Goal: Complete application form: Complete application form

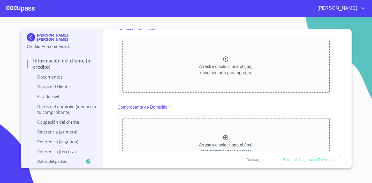
scroll to position [85, 0]
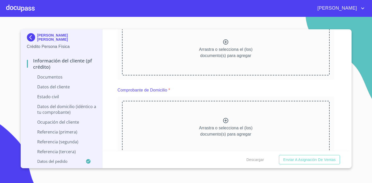
click at [226, 41] on icon at bounding box center [226, 42] width 6 height 6
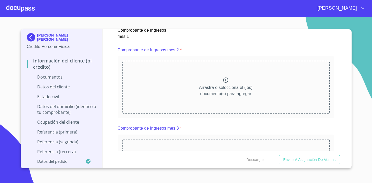
scroll to position [742, 0]
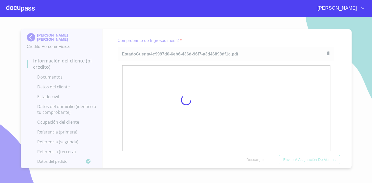
click at [345, 93] on div at bounding box center [186, 100] width 372 height 166
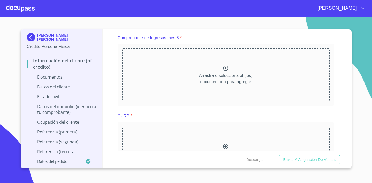
scroll to position [977, 0]
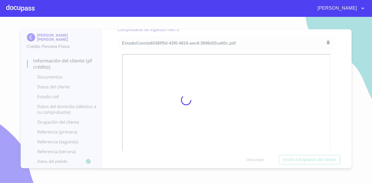
click at [339, 83] on div at bounding box center [186, 100] width 372 height 166
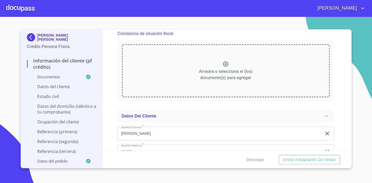
scroll to position [1416, 0]
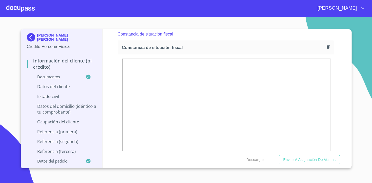
click at [343, 98] on div "Información del cliente (PF crédito) Documentos Documento de identificación.   …" at bounding box center [226, 89] width 247 height 121
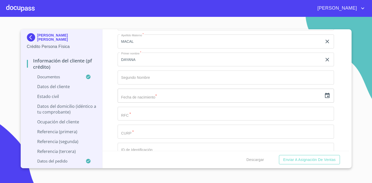
scroll to position [1674, 0]
click at [164, 93] on input "text" at bounding box center [220, 94] width 205 height 14
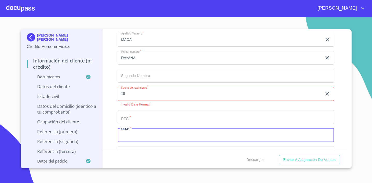
click at [179, 135] on input "Documento de identificación.   *" at bounding box center [226, 135] width 217 height 14
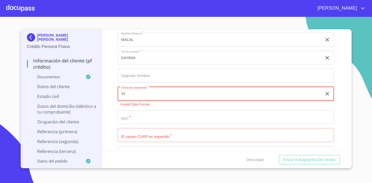
click at [148, 91] on input "15" at bounding box center [221, 94] width 207 height 14
type input "1_"
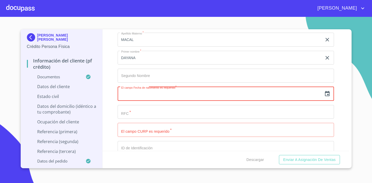
click at [329, 91] on icon "button" at bounding box center [327, 93] width 5 height 5
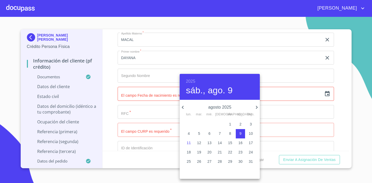
click at [193, 82] on h6 "2025" at bounding box center [190, 81] width 9 height 7
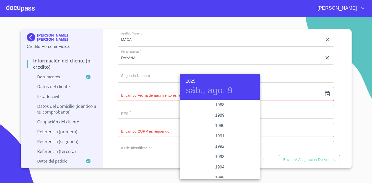
scroll to position [647, 0]
click at [222, 121] on div "1989" at bounding box center [220, 121] width 80 height 10
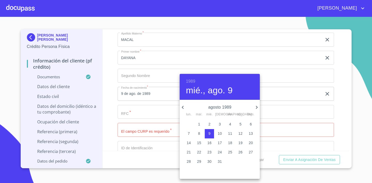
click at [258, 105] on icon "button" at bounding box center [257, 107] width 6 height 6
click at [210, 145] on p "15" at bounding box center [210, 142] width 4 height 5
type input "15 de nov. de 1989"
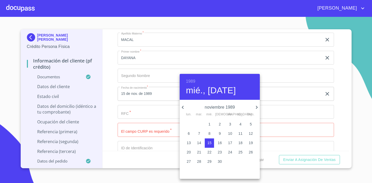
click at [284, 97] on div at bounding box center [186, 91] width 372 height 183
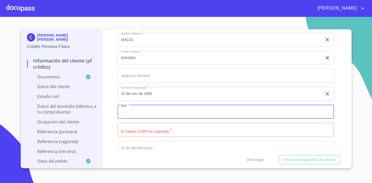
click at [180, 113] on input "Documento de identificación.   *" at bounding box center [226, 112] width 217 height 14
type input "BEMD891115MCSTCY03"
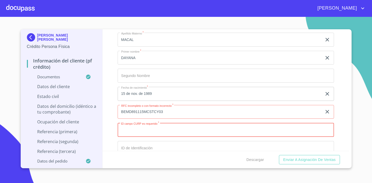
click at [187, 131] on input "Documento de identificación.   *" at bounding box center [226, 130] width 217 height 14
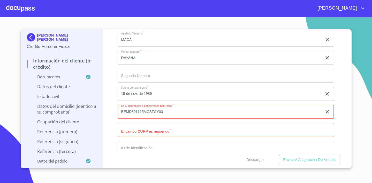
drag, startPoint x: 169, startPoint y: 114, endPoint x: 111, endPoint y: 111, distance: 57.8
click at [111, 111] on div "Información del cliente (PF crédito) Documentos Documento de identificación.   …" at bounding box center [226, 89] width 247 height 121
click at [168, 119] on input "Documento de identificación.   *" at bounding box center [220, 112] width 205 height 14
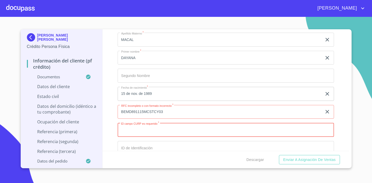
paste input "BEMD891115MCSTCY03"
type input "BEMD891115MCSTCY03"
click at [165, 110] on input "BEMD891115MCSTCY03" at bounding box center [220, 112] width 205 height 14
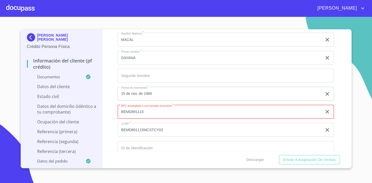
type input "BEMD891115"
click at [290, 28] on input "Documento de identificación.   *" at bounding box center [220, 21] width 205 height 14
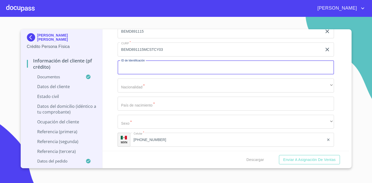
scroll to position [1757, 0]
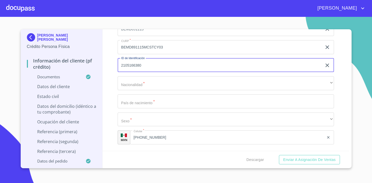
type input "2105166380"
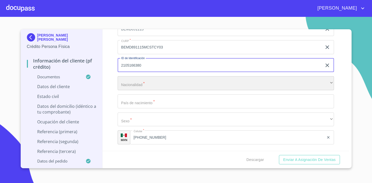
click at [196, 85] on div "​" at bounding box center [226, 83] width 217 height 14
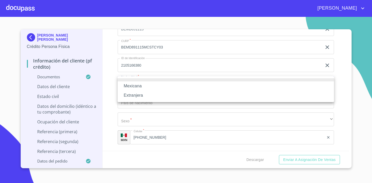
click at [186, 91] on li "Extranjera" at bounding box center [226, 95] width 217 height 9
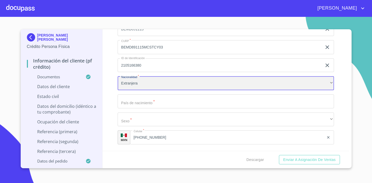
click at [171, 84] on div "Extranjera" at bounding box center [226, 83] width 217 height 14
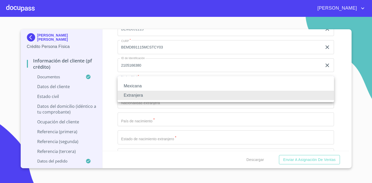
click at [158, 89] on li "Mexicana" at bounding box center [226, 85] width 217 height 9
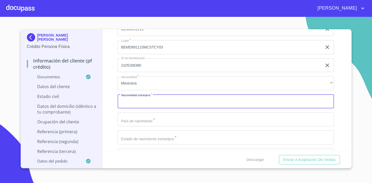
click at [155, 96] on input "Documento de identificación.   *" at bounding box center [226, 101] width 217 height 14
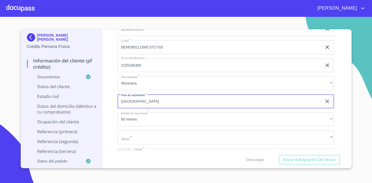
type input "[GEOGRAPHIC_DATA]"
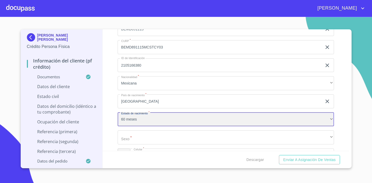
click at [156, 115] on div "60 meses" at bounding box center [226, 119] width 217 height 14
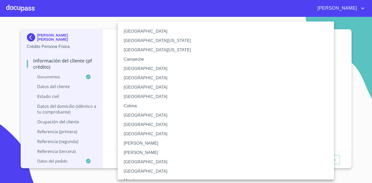
click at [166, 163] on li "[GEOGRAPHIC_DATA]" at bounding box center [226, 161] width 217 height 9
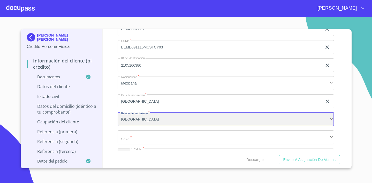
click at [141, 116] on div "[GEOGRAPHIC_DATA]" at bounding box center [226, 119] width 217 height 14
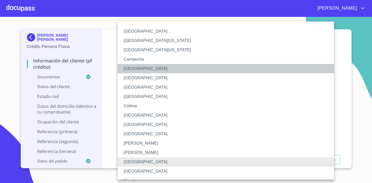
click at [139, 70] on li "[GEOGRAPHIC_DATA]" at bounding box center [226, 68] width 217 height 9
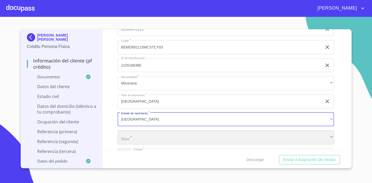
click at [136, 137] on div "​" at bounding box center [226, 137] width 217 height 14
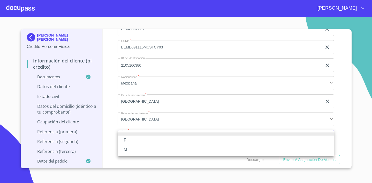
click at [132, 141] on li "F" at bounding box center [226, 139] width 217 height 9
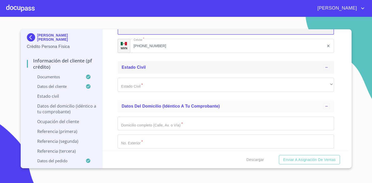
scroll to position [1883, 0]
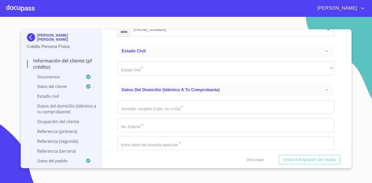
click at [144, 75] on div "Estado Civil   * ​ ​" at bounding box center [226, 68] width 217 height 22
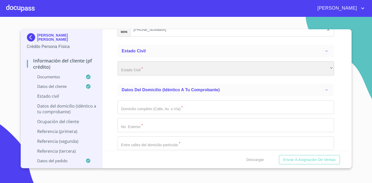
click at [147, 69] on div "​" at bounding box center [226, 68] width 217 height 14
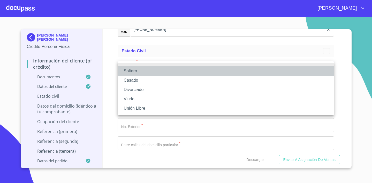
click at [145, 72] on li "Soltero" at bounding box center [226, 70] width 217 height 9
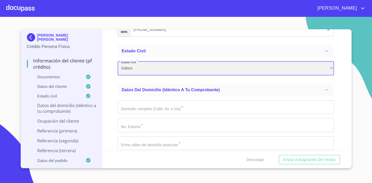
scroll to position [1909, 0]
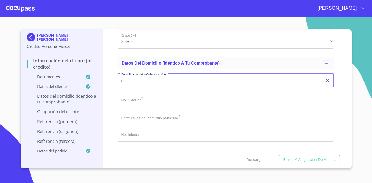
type input "r"
type input "RIO CHURUBUSCO"
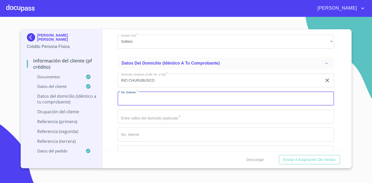
click at [157, 99] on input "Documento de identificación.   *" at bounding box center [226, 98] width 217 height 14
type input "8380"
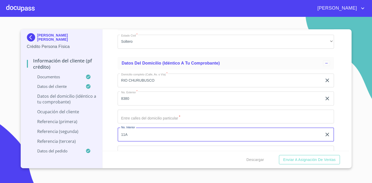
type input "11A"
